Goal: Task Accomplishment & Management: Use online tool/utility

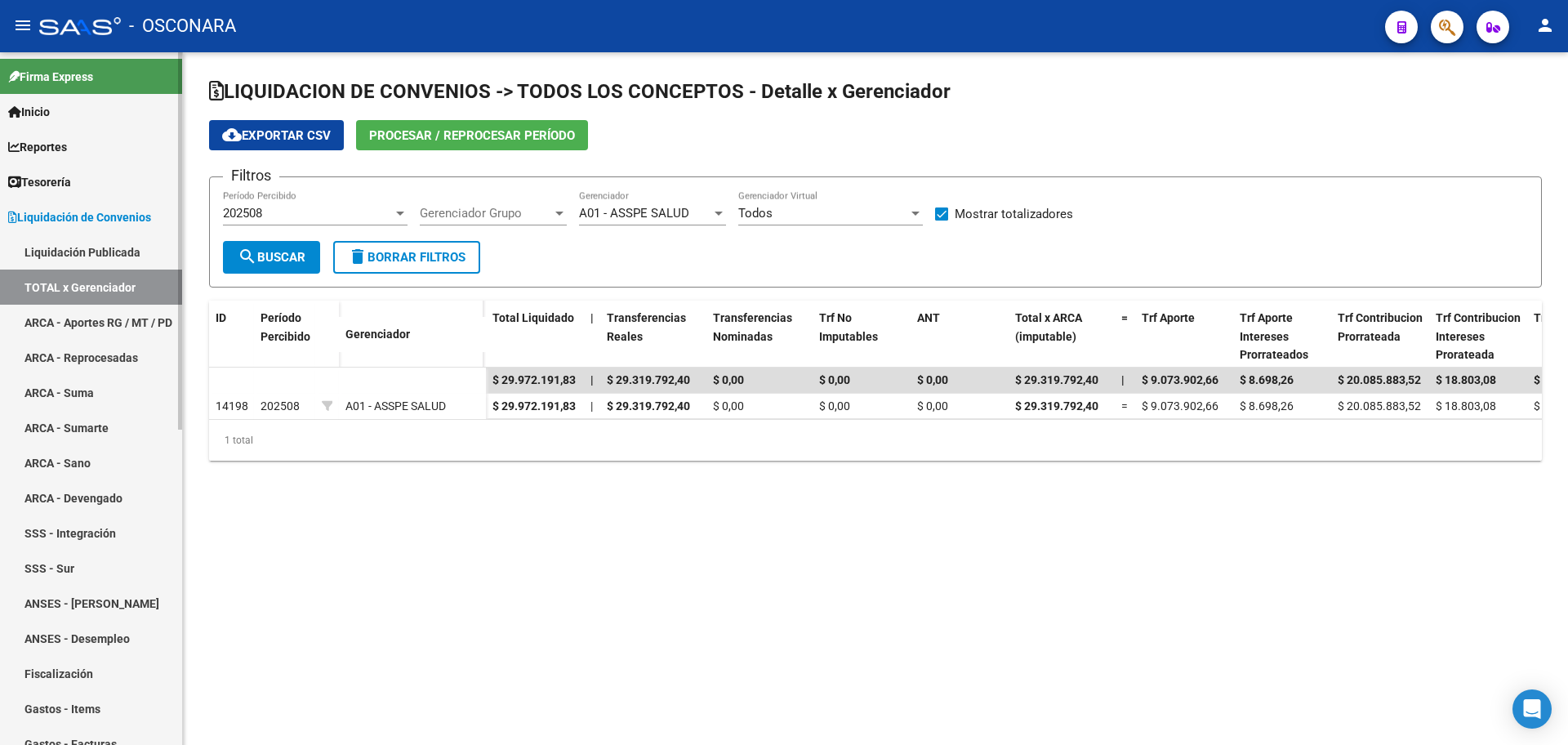
click at [130, 222] on span "Liquidación de Convenios" at bounding box center [79, 218] width 143 height 18
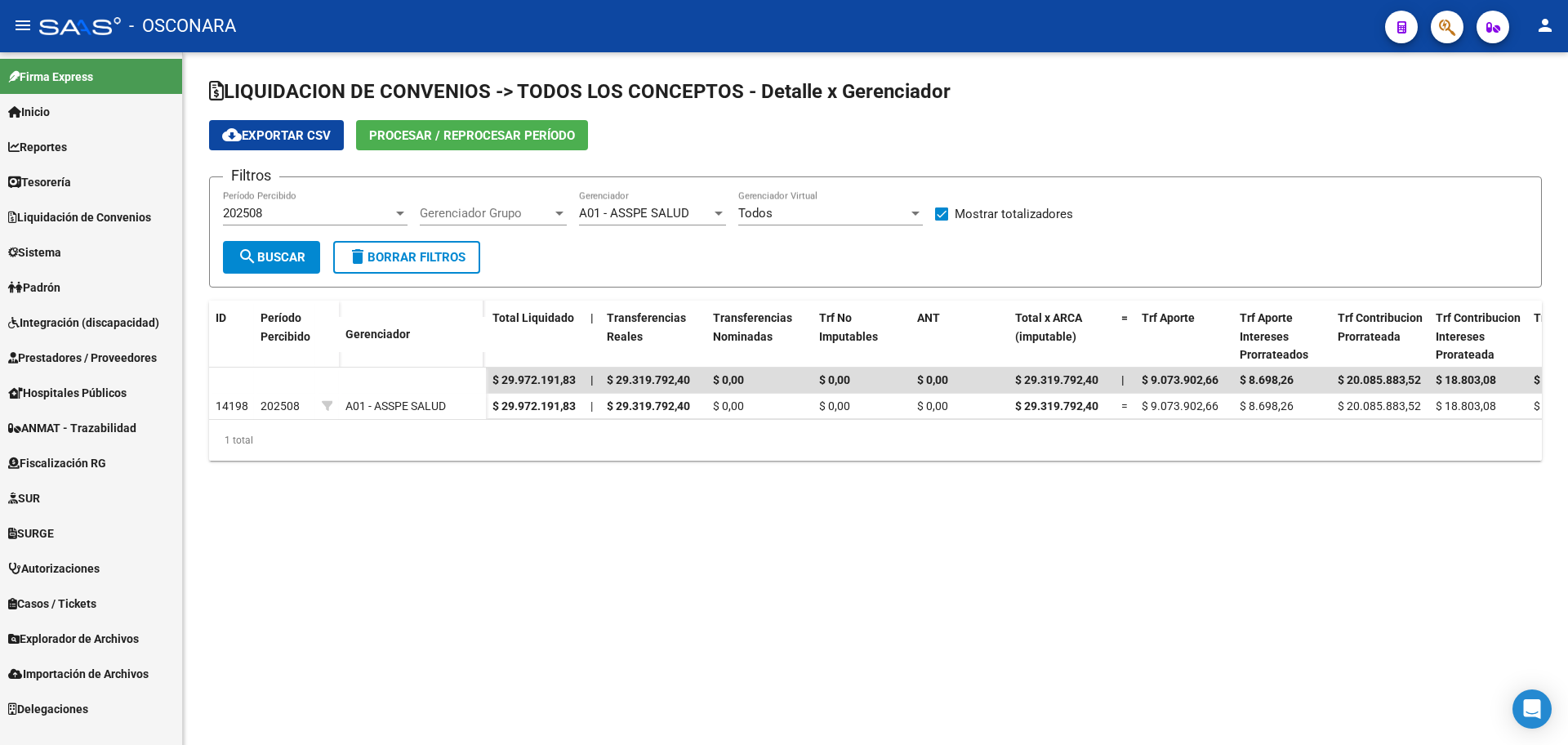
click at [109, 363] on span "Prestadores / Proveedores" at bounding box center [83, 358] width 149 height 18
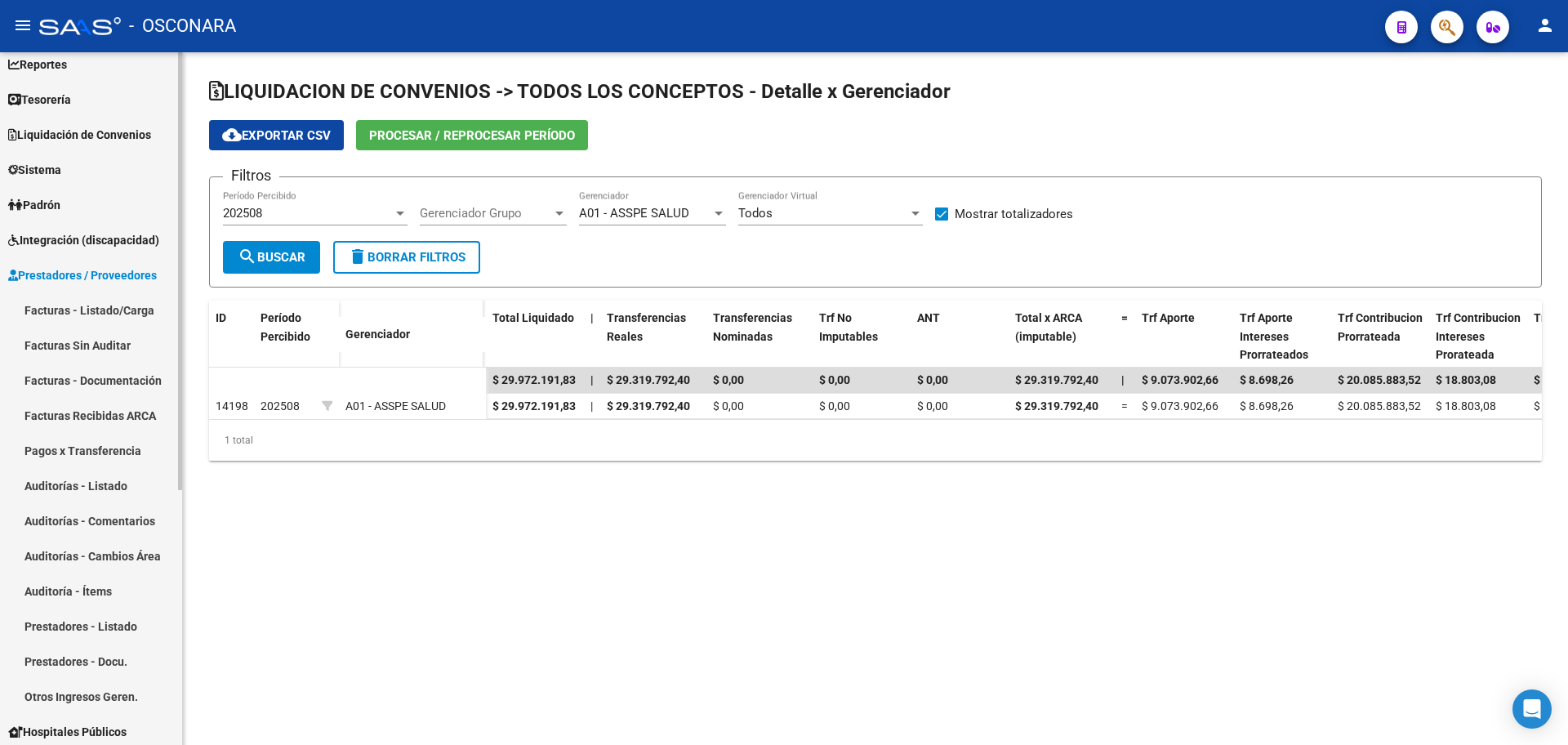
scroll to position [204, 0]
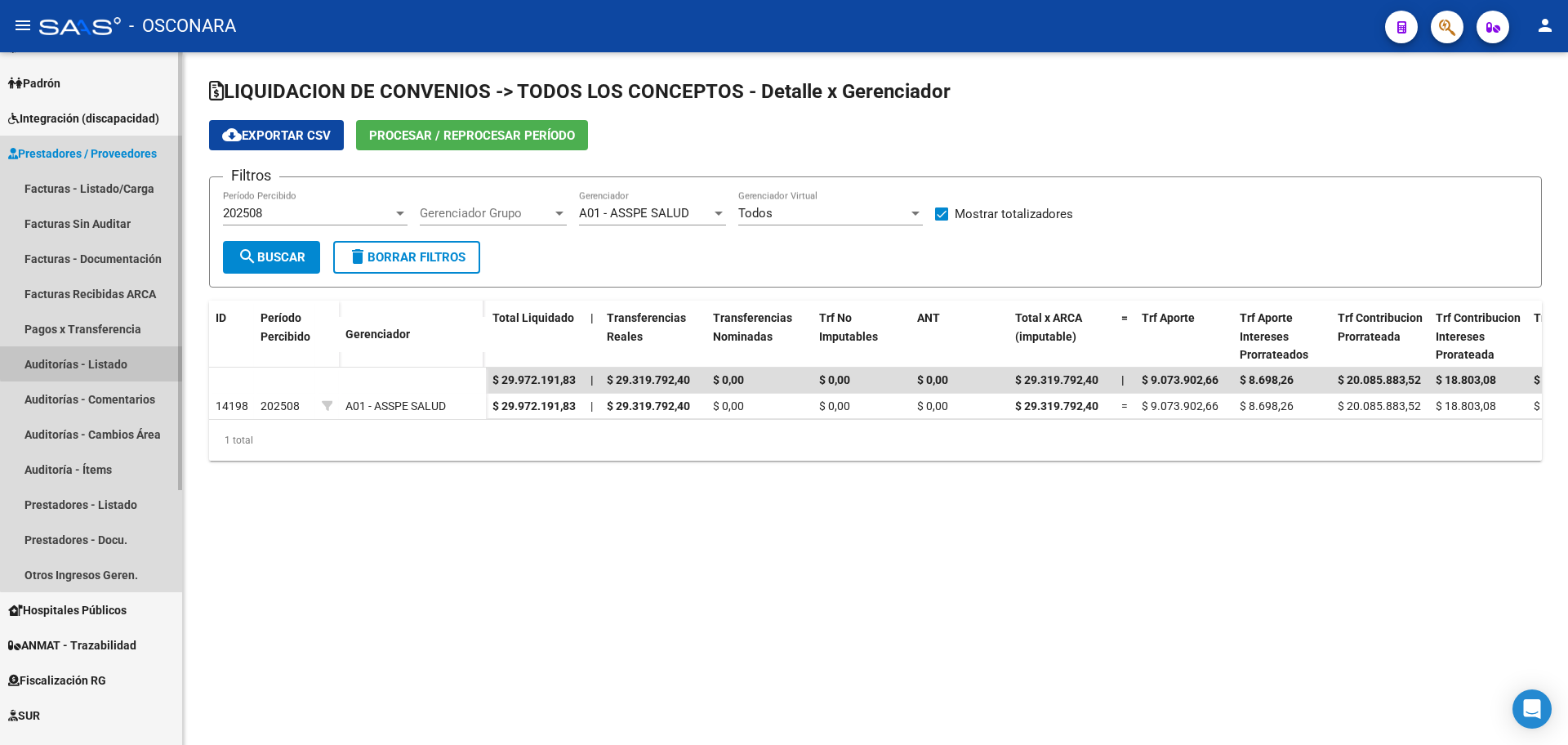
click at [128, 359] on link "Auditorías - Listado" at bounding box center [91, 364] width 182 height 35
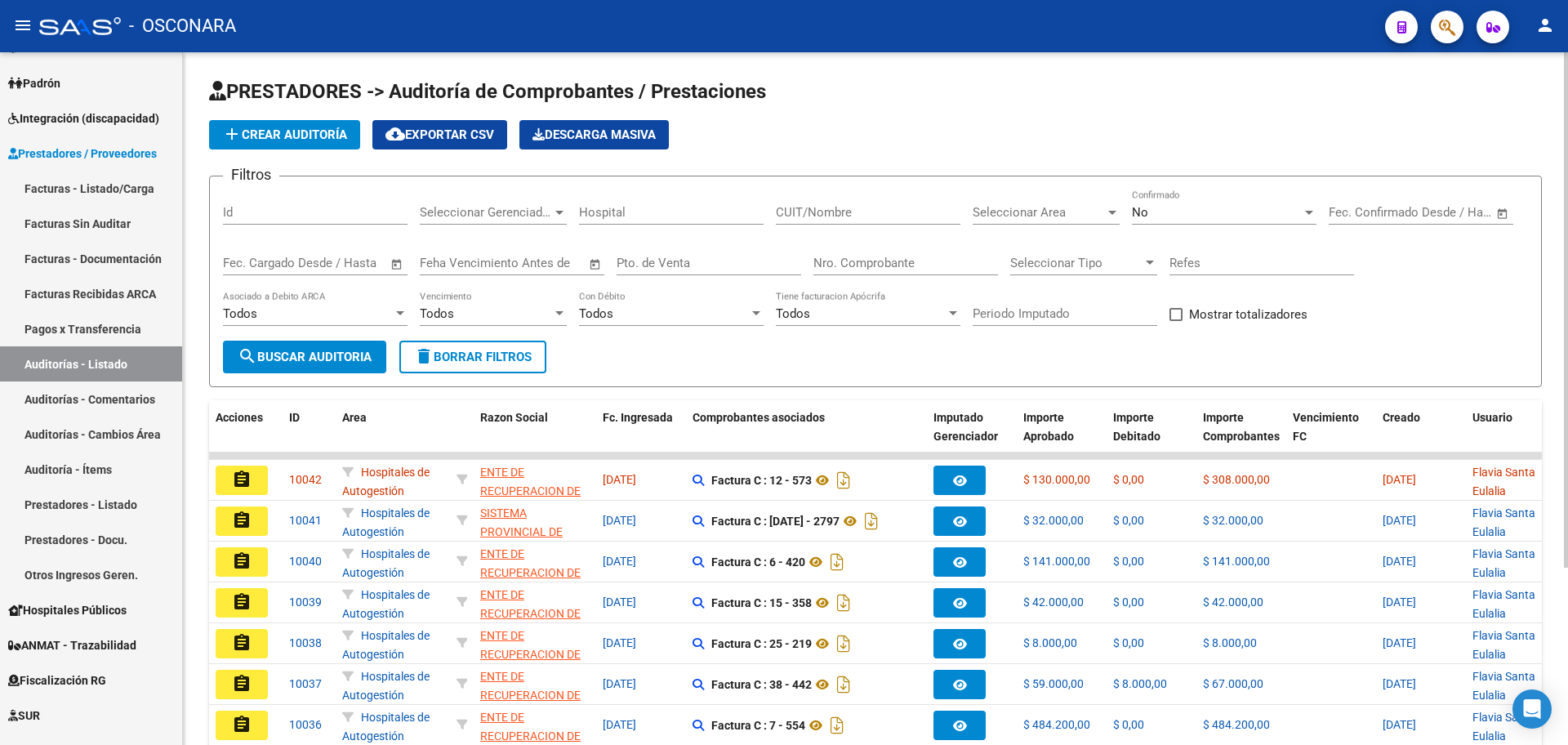
click at [523, 223] on div "Seleccionar Gerenciador Seleccionar Gerenciador" at bounding box center [493, 207] width 147 height 35
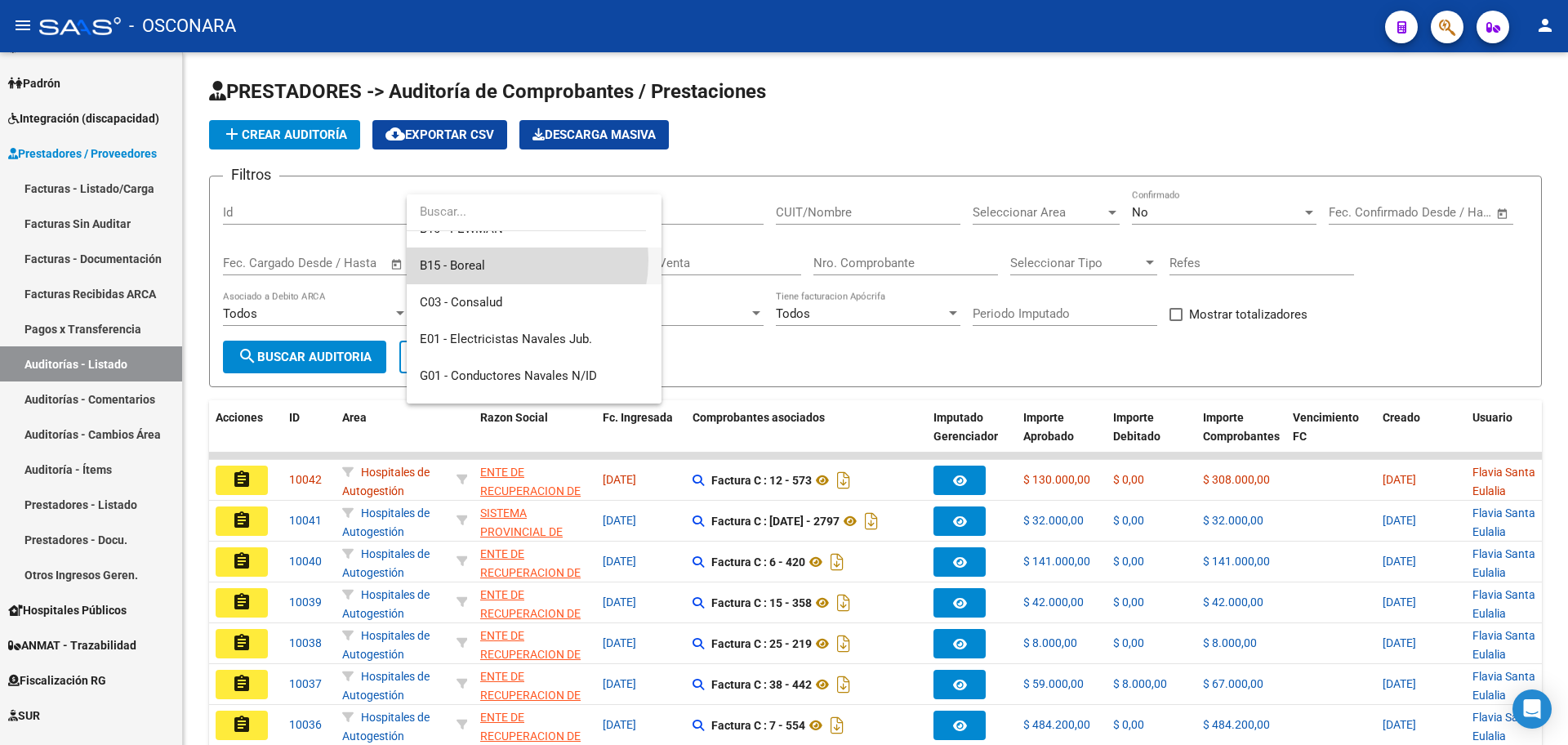
click at [506, 260] on span "B15 - Boreal" at bounding box center [534, 266] width 228 height 36
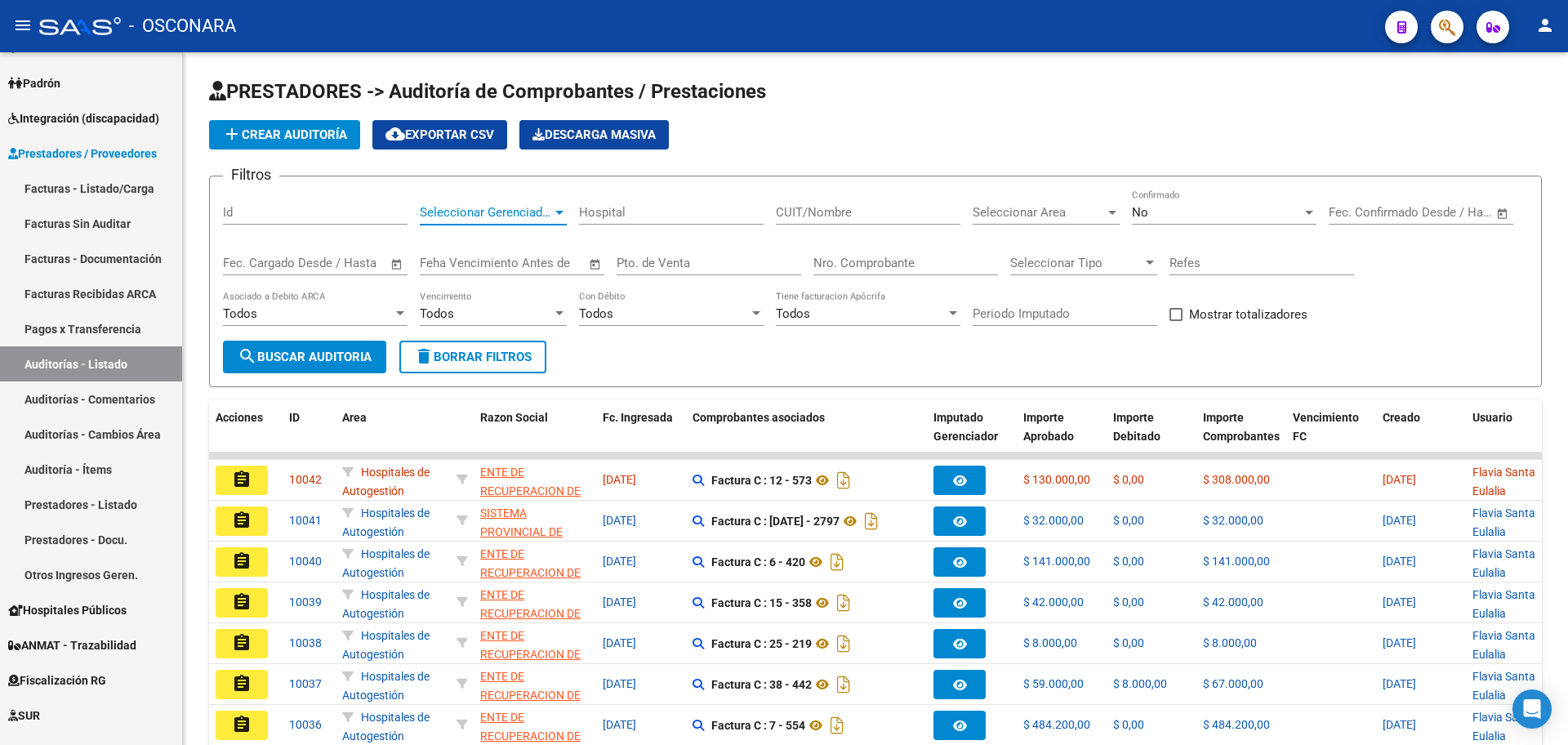
scroll to position [221, 0]
click at [1232, 204] on div "No Confirmado" at bounding box center [1224, 207] width 185 height 35
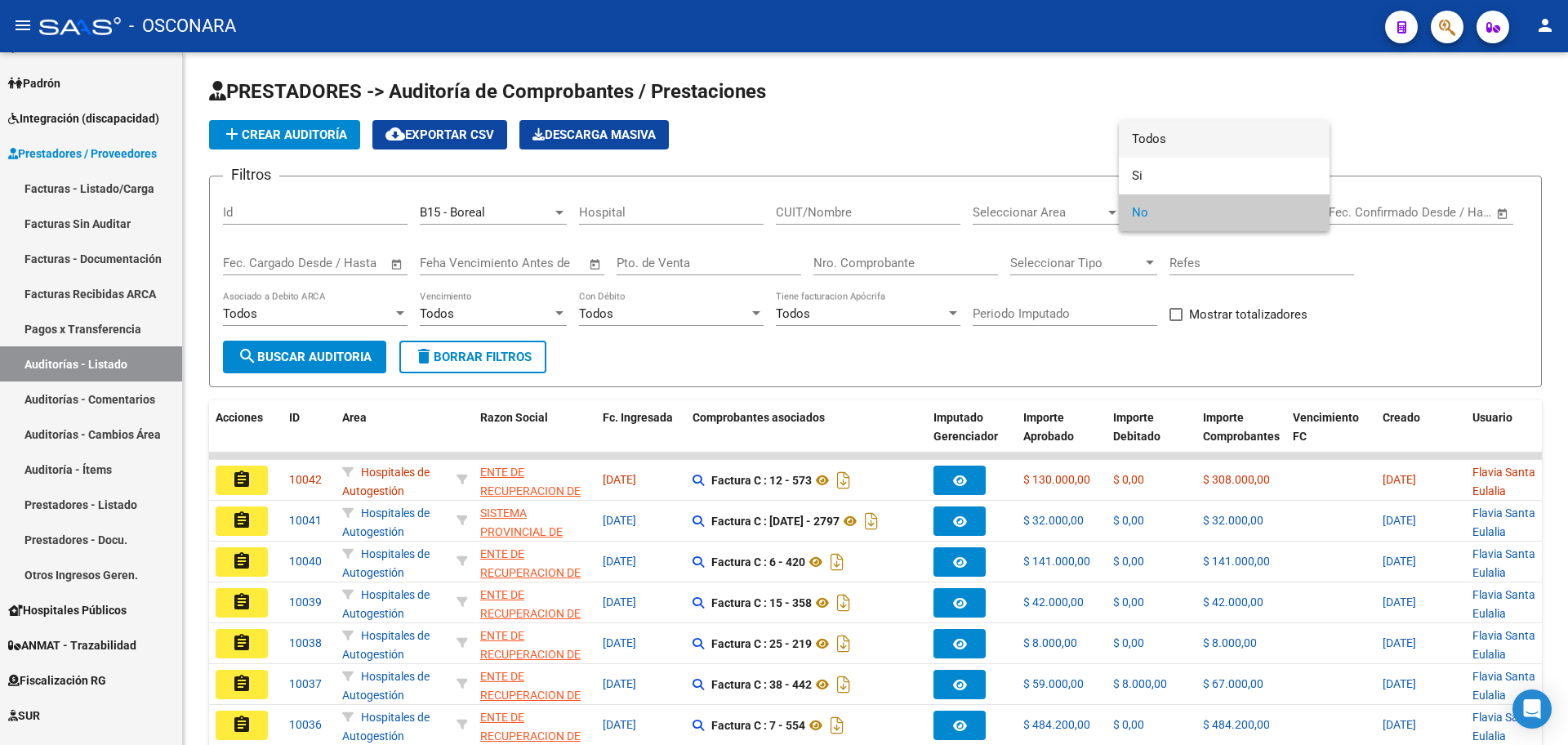
click at [1227, 137] on span "Todos" at bounding box center [1224, 139] width 185 height 36
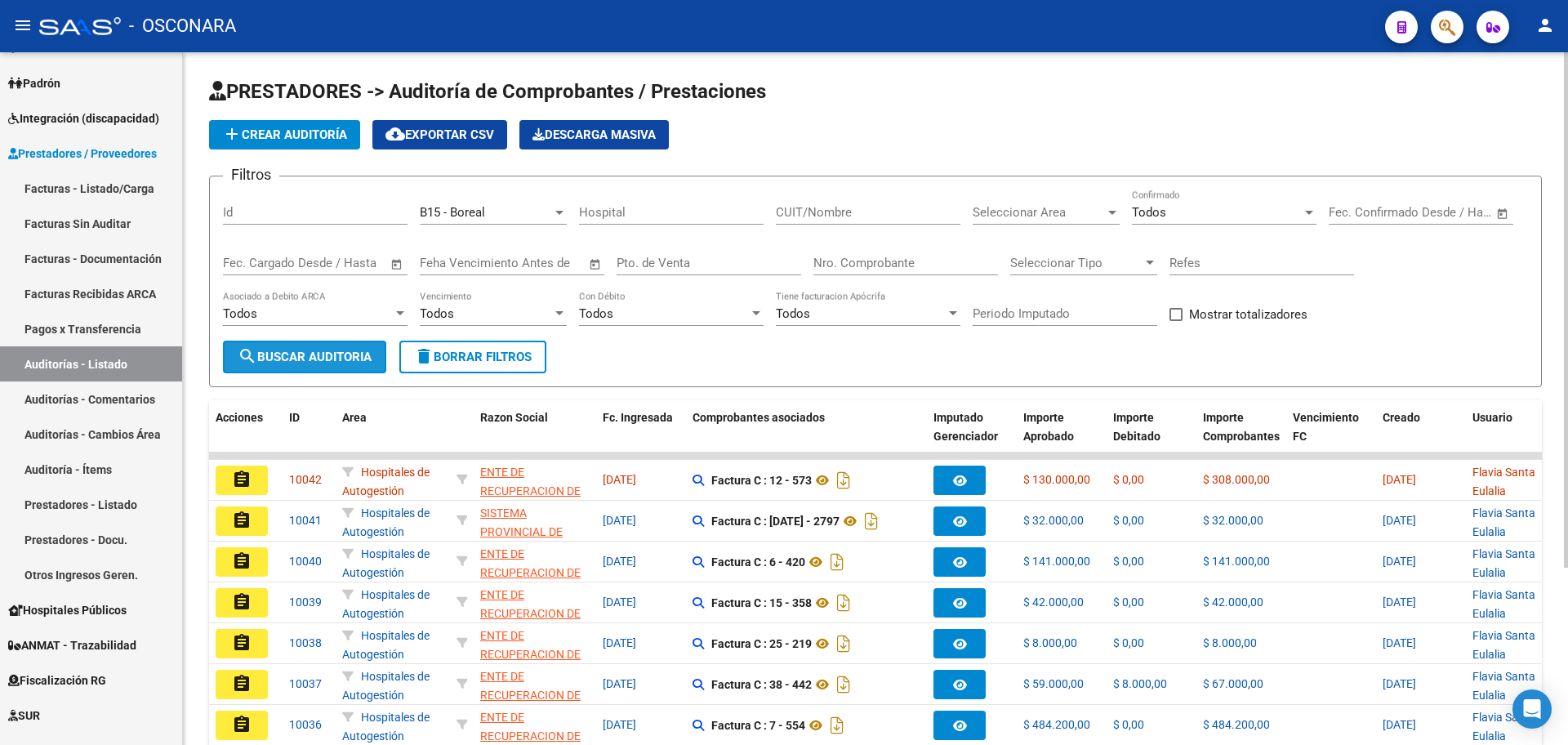
click at [289, 366] on button "search Buscar Auditoria" at bounding box center [304, 357] width 163 height 32
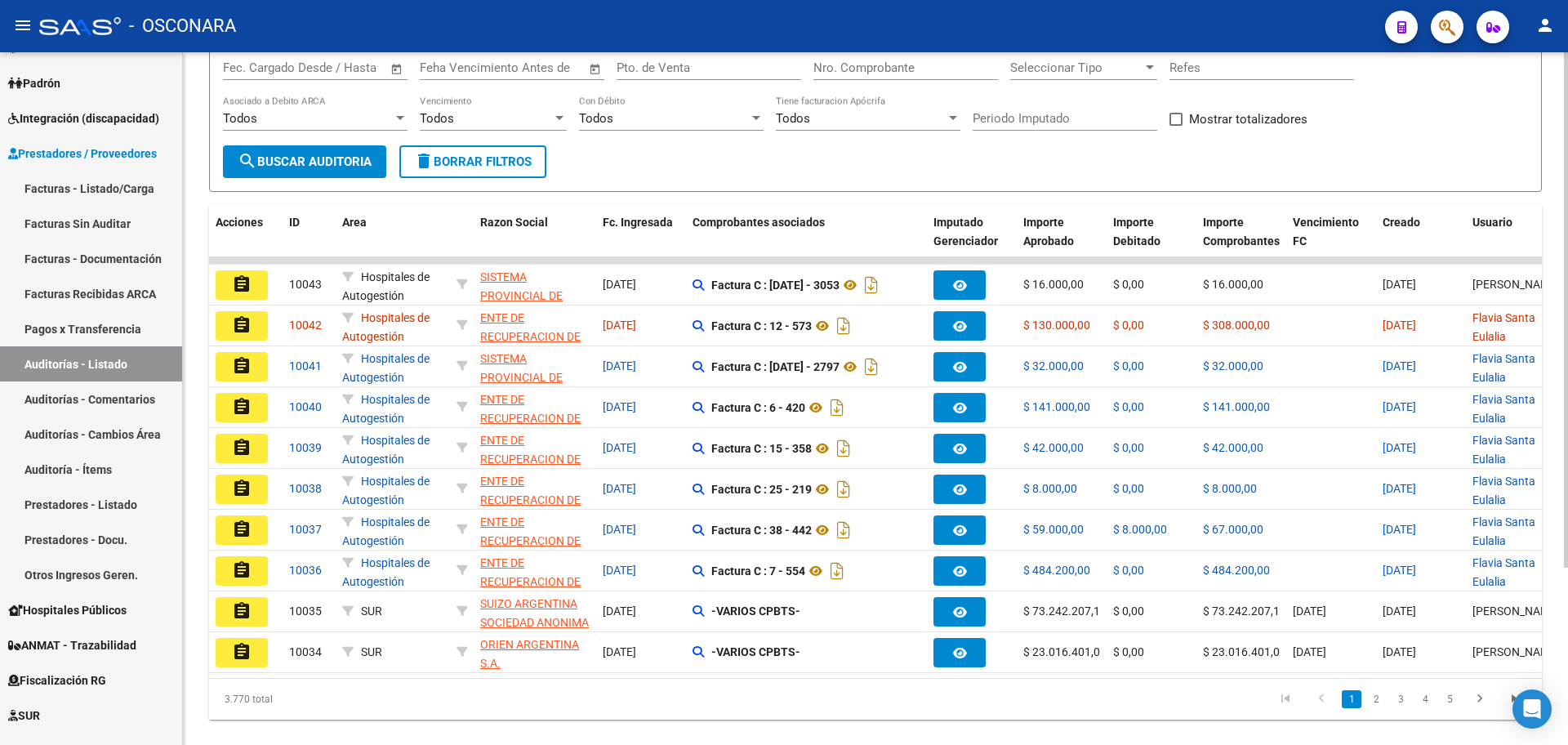
scroll to position [204, 0]
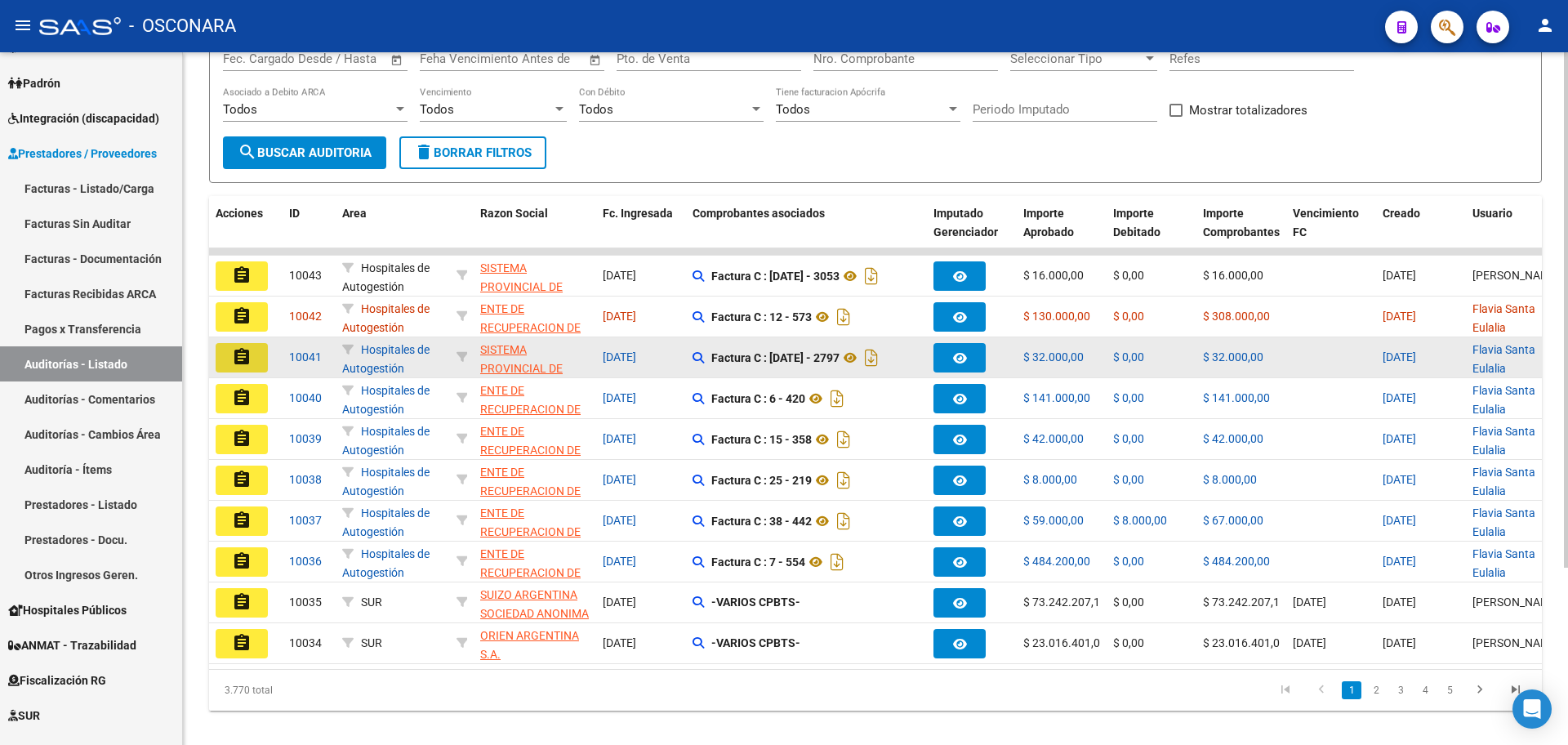
click at [241, 362] on mat-icon "assignment" at bounding box center [242, 358] width 20 height 20
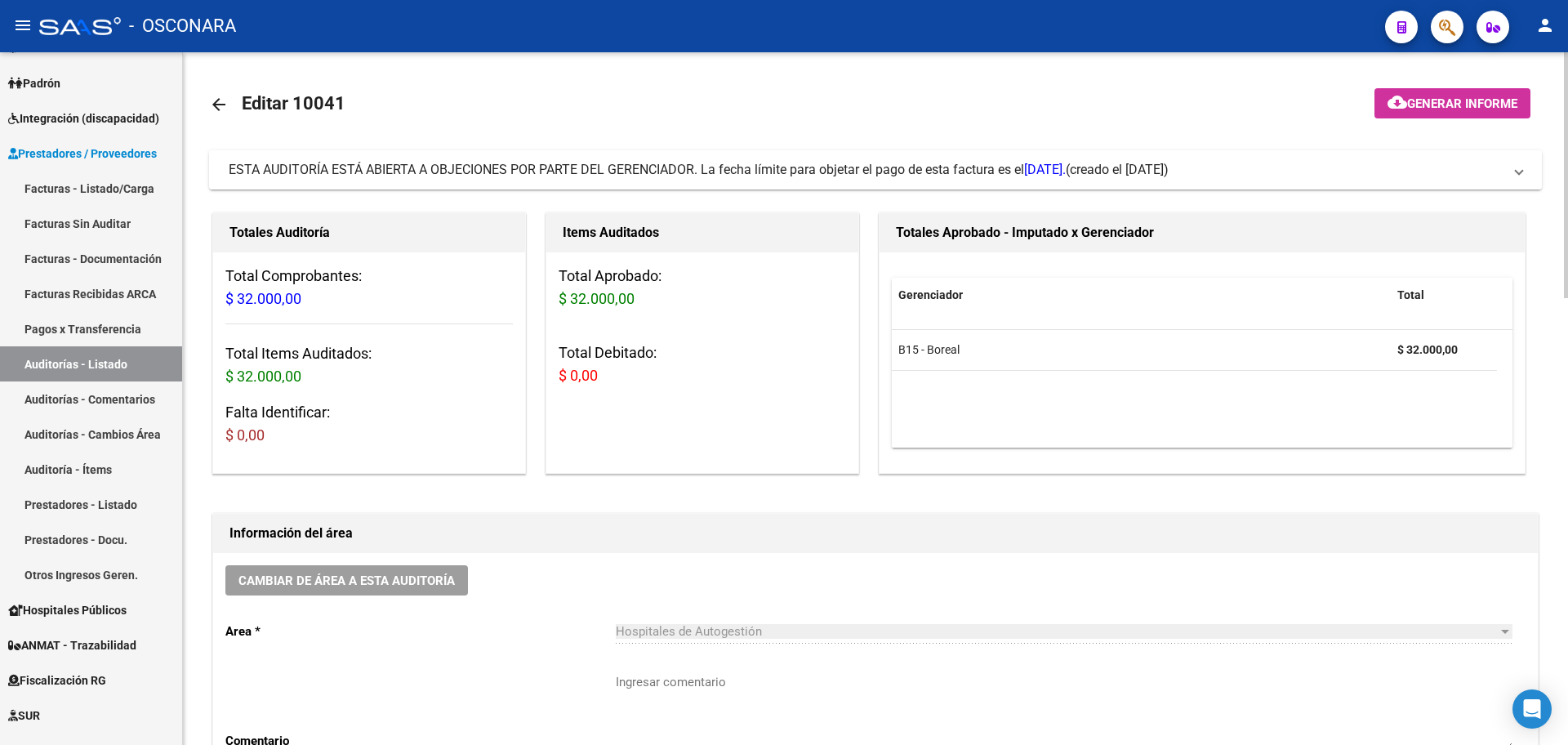
click at [616, 169] on span "ESTA AUDITORÍA ESTÁ ABIERTA A OBJECIONES POR PARTE DEL GERENCIADOR. La fecha lí…" at bounding box center [647, 169] width 837 height 16
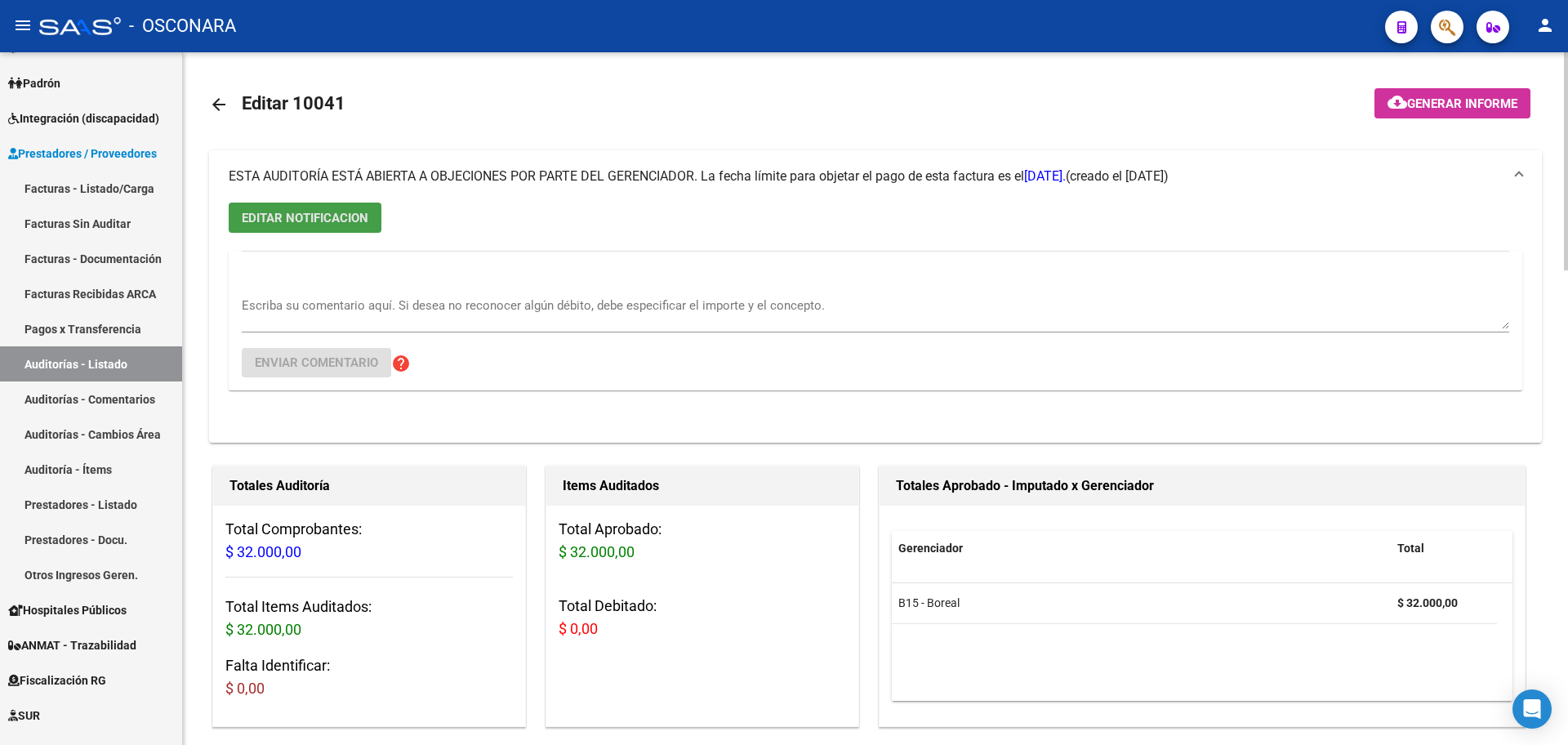
click at [323, 223] on span "EDITAR NOTIFICACION" at bounding box center [304, 219] width 127 height 15
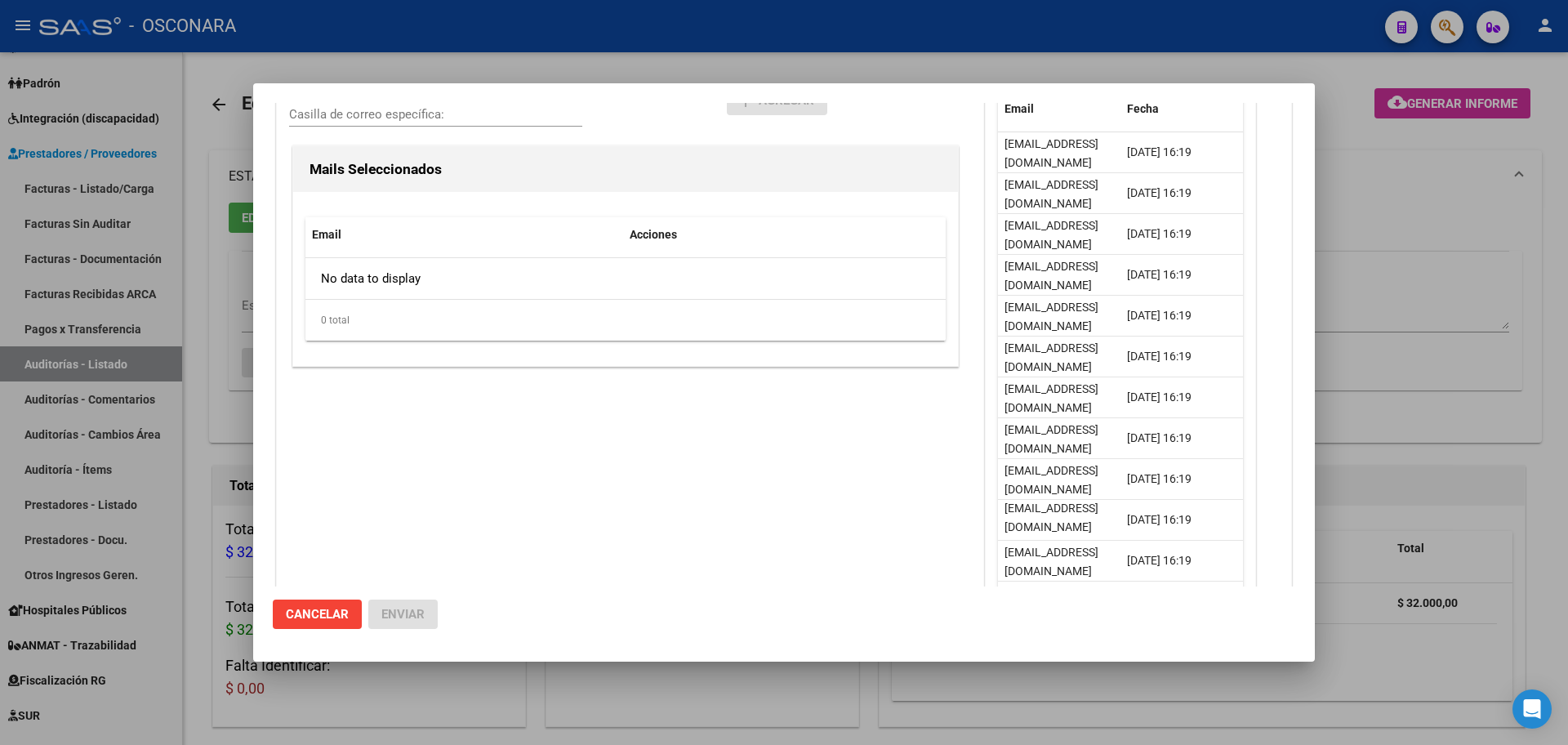
scroll to position [310, 0]
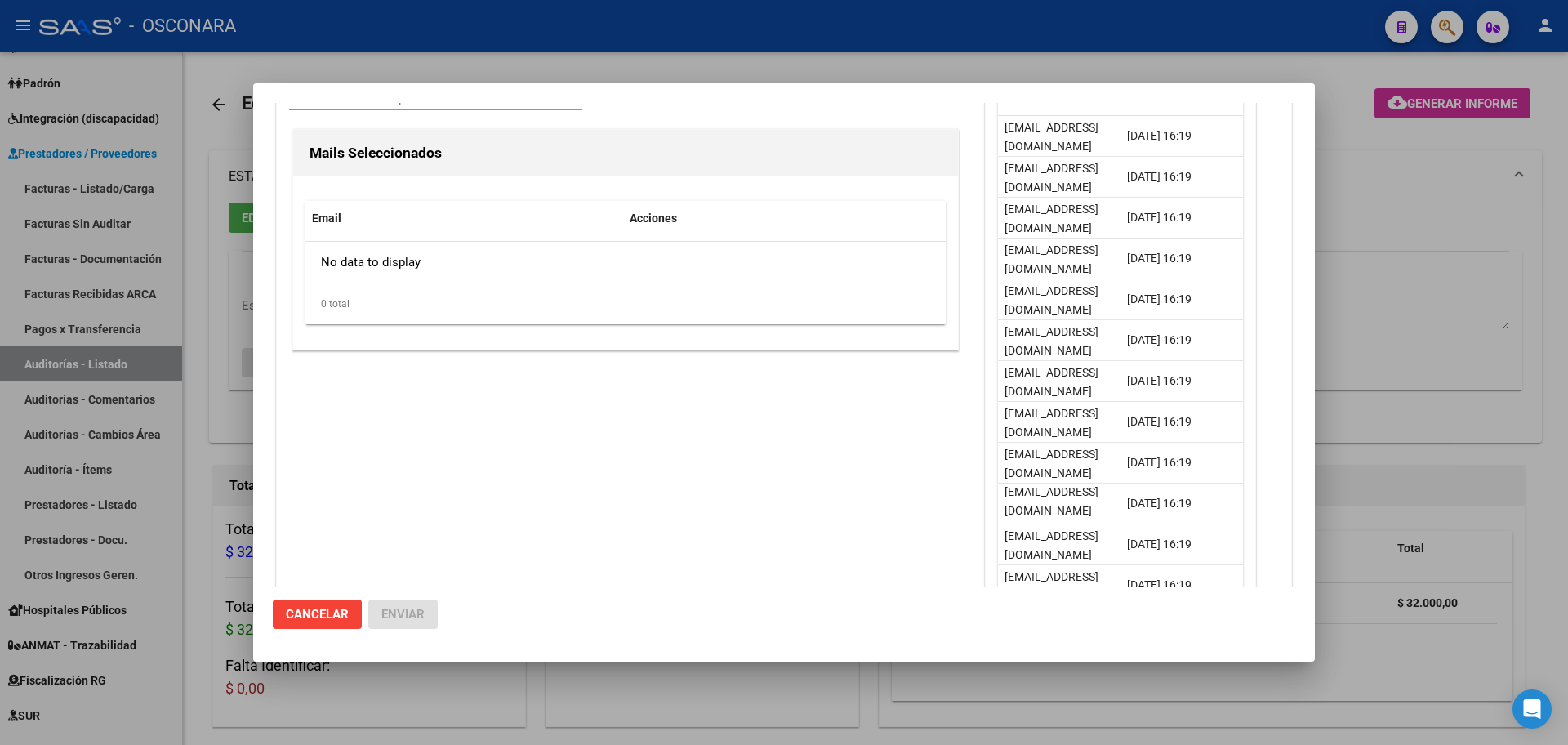
click at [199, 311] on div at bounding box center [784, 372] width 1568 height 745
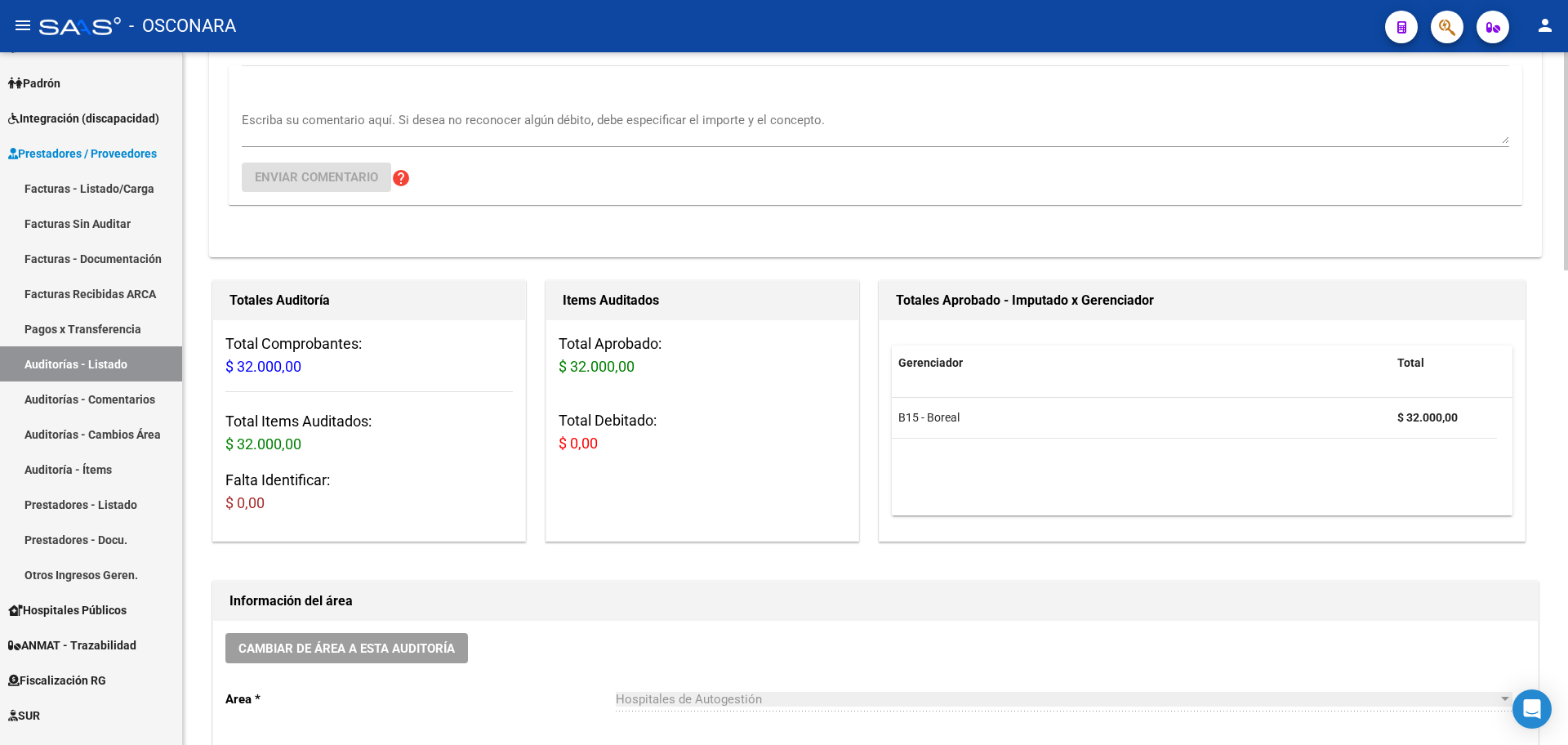
scroll to position [0, 0]
